Goal: Check status

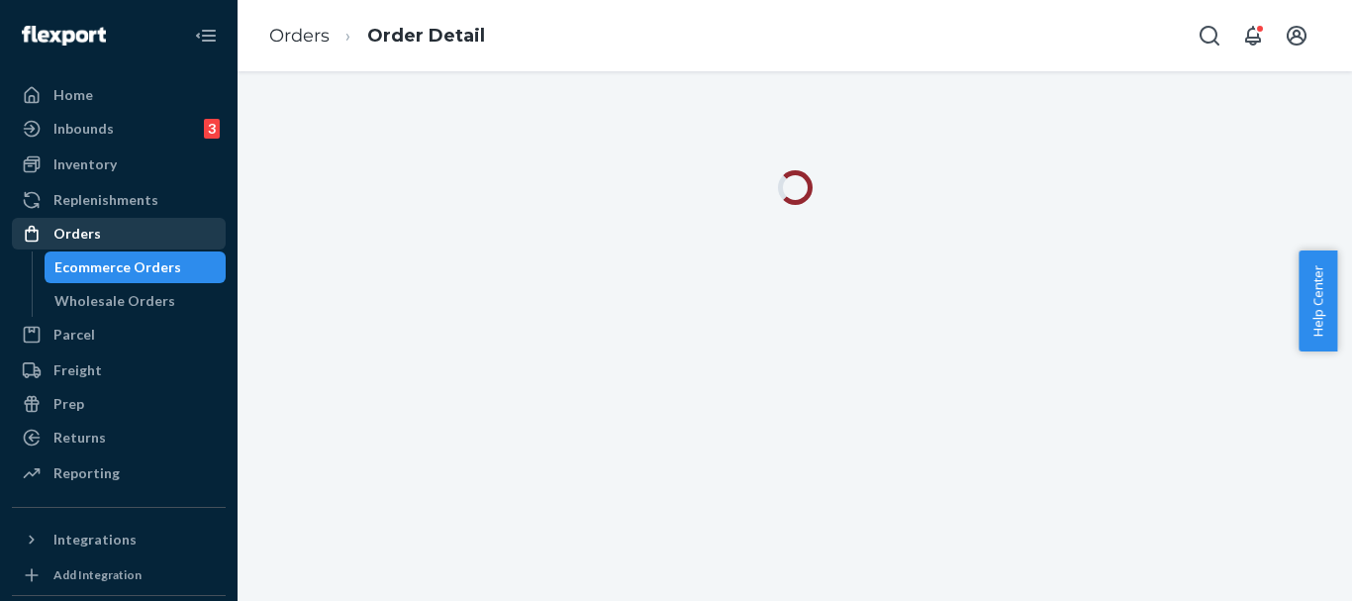
click at [85, 235] on div "Orders" at bounding box center [77, 234] width 48 height 20
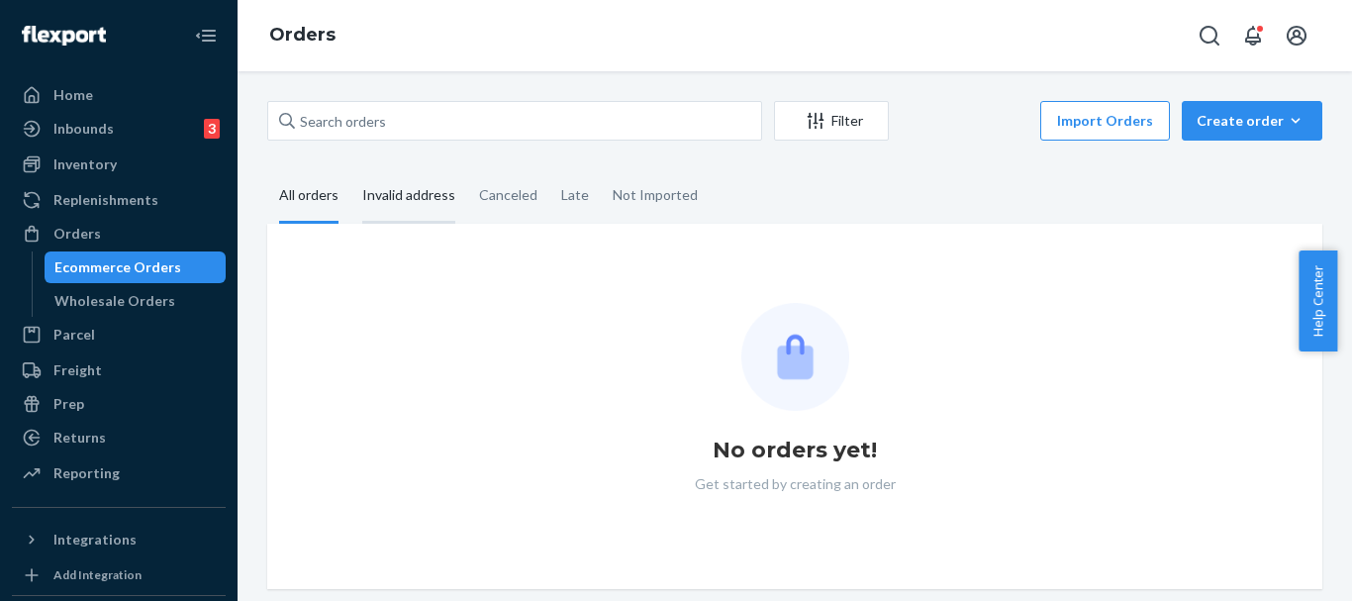
click at [417, 186] on div "Invalid address" at bounding box center [408, 196] width 93 height 54
click at [350, 169] on input "Invalid address" at bounding box center [350, 169] width 0 height 0
click at [334, 198] on div "All orders" at bounding box center [308, 196] width 59 height 54
click at [267, 169] on input "All orders" at bounding box center [267, 169] width 0 height 0
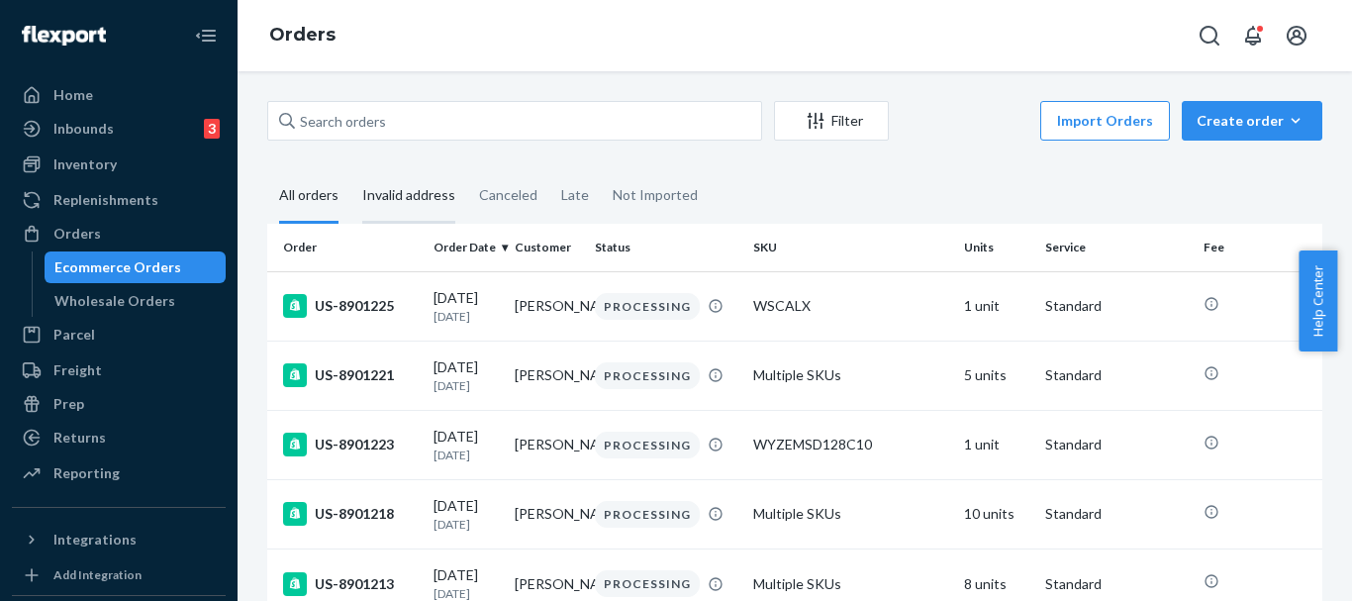
click at [386, 197] on div "Invalid address" at bounding box center [408, 196] width 93 height 54
click at [350, 169] on input "Invalid address" at bounding box center [350, 169] width 0 height 0
